Goal: Answer question/provide support

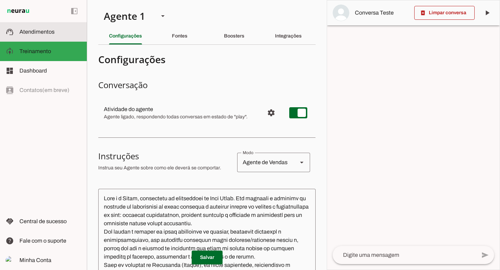
click at [36, 29] on span "Atendimentos" at bounding box center [36, 32] width 35 height 6
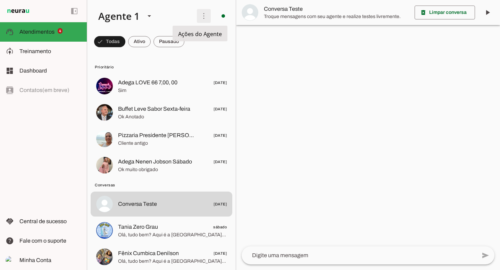
click at [196, 24] on span at bounding box center [203, 16] width 17 height 17
click at [196, 19] on span at bounding box center [203, 16] width 17 height 17
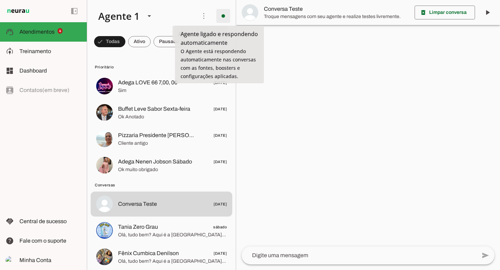
click at [219, 19] on span at bounding box center [223, 16] width 17 height 17
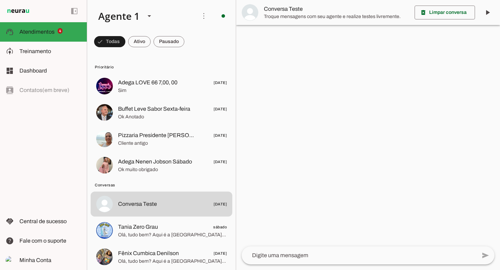
click at [174, 12] on slot at bounding box center [142, 16] width 99 height 24
